Goal: Information Seeking & Learning: Learn about a topic

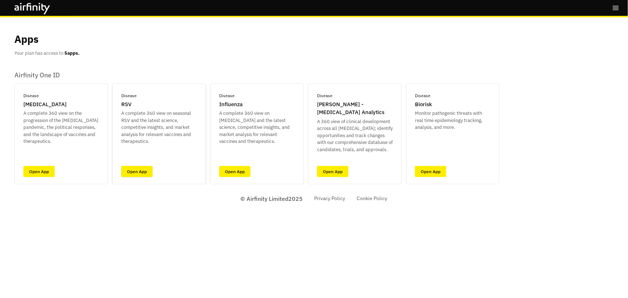
click at [132, 169] on link "Open App" at bounding box center [136, 171] width 31 height 11
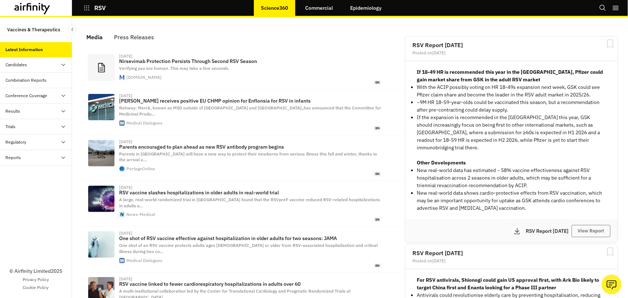
scroll to position [436, 211]
click at [18, 64] on div "Candidates" at bounding box center [17, 65] width 22 height 6
click at [26, 81] on div "Dashboard" at bounding box center [22, 80] width 21 height 6
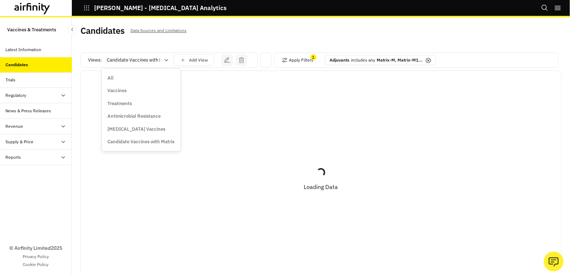
click at [122, 92] on p "Vaccines" at bounding box center [117, 90] width 19 height 7
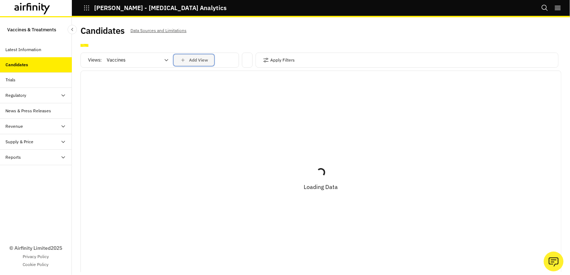
click at [192, 58] on p "Add View" at bounding box center [198, 60] width 19 height 5
click at [359, 29] on button "Close" at bounding box center [356, 32] width 12 height 12
click at [356, 30] on button "Close" at bounding box center [352, 33] width 11 height 11
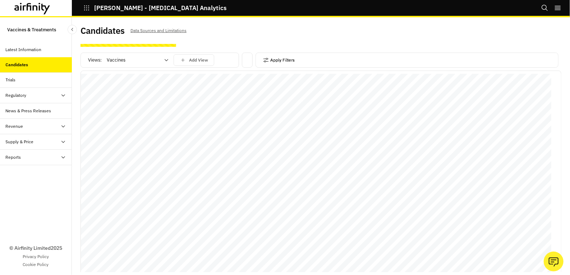
click at [271, 62] on button "Apply Filters" at bounding box center [279, 60] width 32 height 12
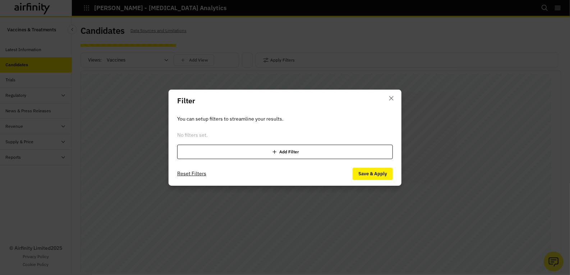
click at [247, 150] on div "Add Filter" at bounding box center [285, 152] width 216 height 14
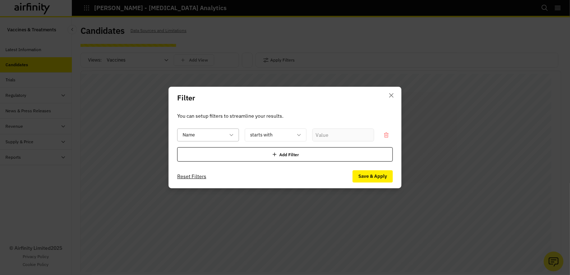
click at [221, 138] on div at bounding box center [204, 135] width 42 height 9
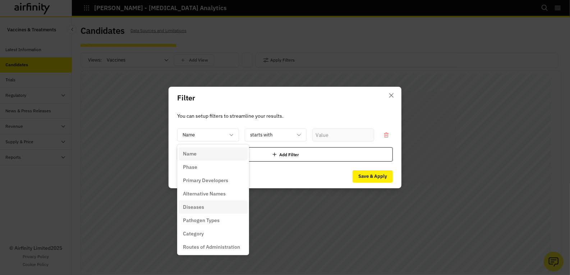
click at [212, 208] on div "Diseases" at bounding box center [213, 207] width 60 height 8
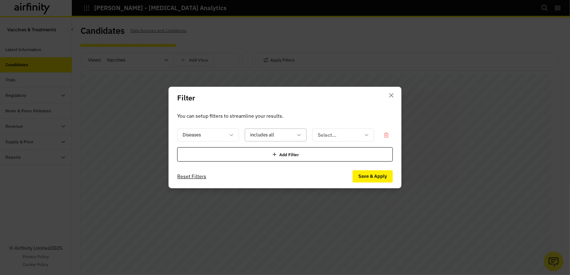
click at [278, 131] on div at bounding box center [271, 135] width 42 height 9
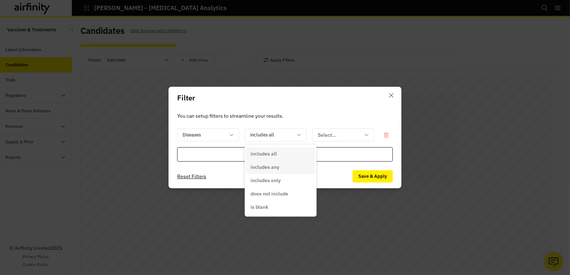
click at [276, 165] on p "includes any" at bounding box center [265, 167] width 29 height 8
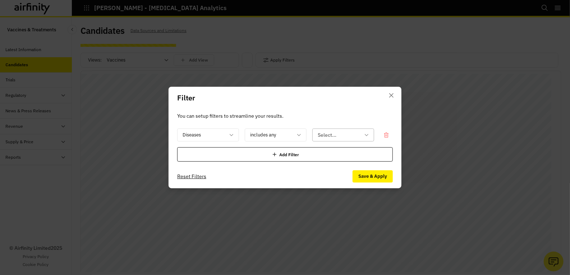
click at [314, 138] on div "Select..." at bounding box center [338, 135] width 51 height 12
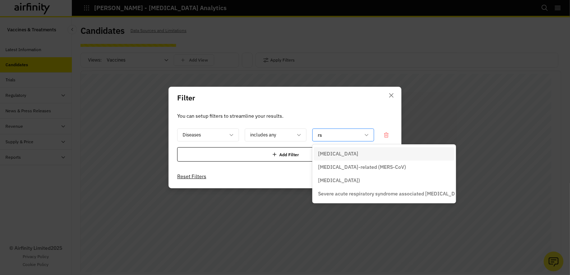
type input "rsv"
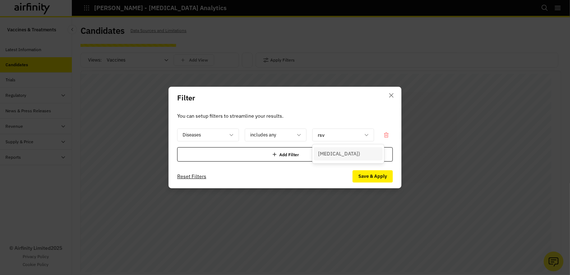
click at [351, 158] on div "[MEDICAL_DATA])" at bounding box center [348, 153] width 69 height 13
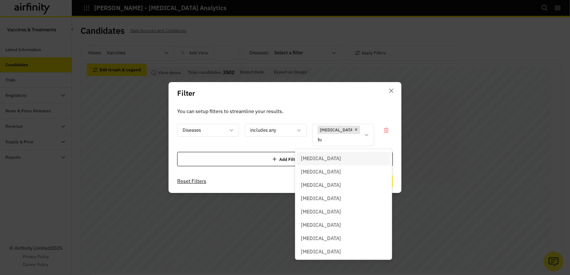
type input "hum"
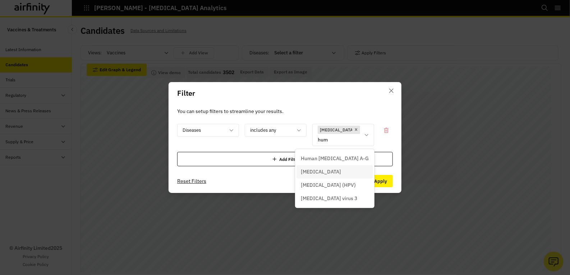
click at [320, 171] on p "[MEDICAL_DATA]" at bounding box center [321, 172] width 40 height 8
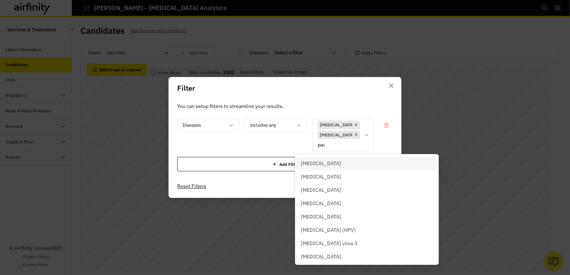
type input "para"
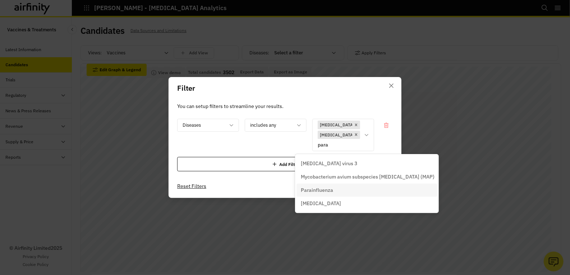
click at [340, 189] on div "Parainfluenza" at bounding box center [367, 190] width 132 height 8
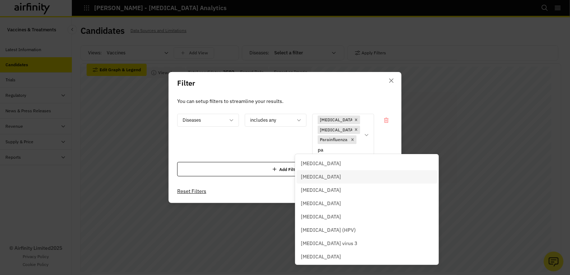
type input "par"
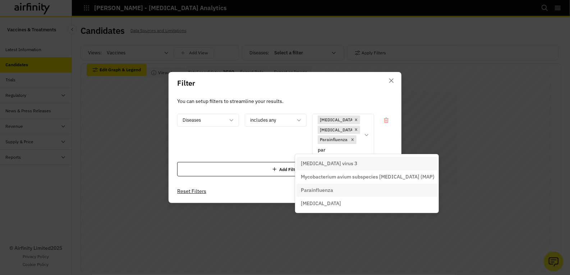
click at [338, 163] on p "[MEDICAL_DATA] virus 3" at bounding box center [329, 164] width 56 height 8
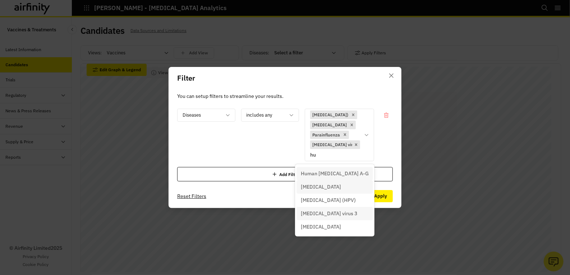
type input "h"
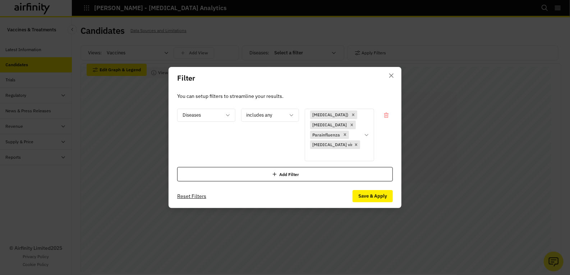
click at [263, 196] on footer "Reset Filters Save & Apply" at bounding box center [285, 196] width 233 height 24
click at [381, 193] on button "Save & Apply" at bounding box center [373, 196] width 40 height 12
